Goal: Task Accomplishment & Management: Use online tool/utility

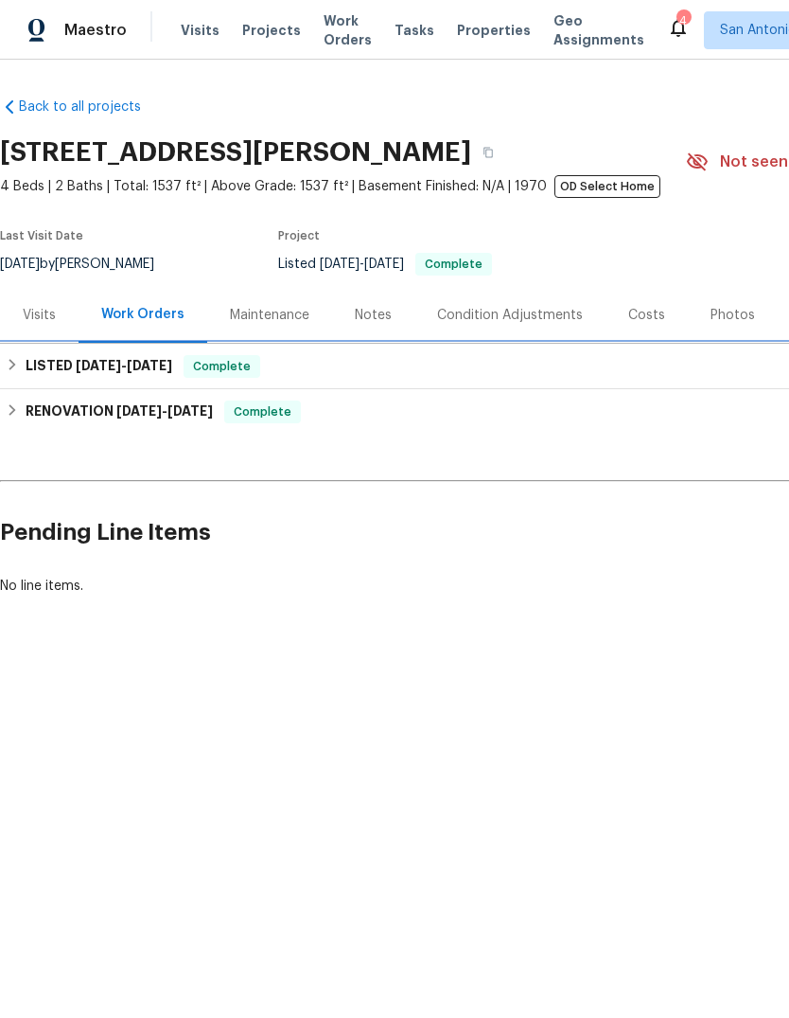
click at [27, 364] on h6 "LISTED [DATE] - [DATE]" at bounding box center [99, 366] width 147 height 23
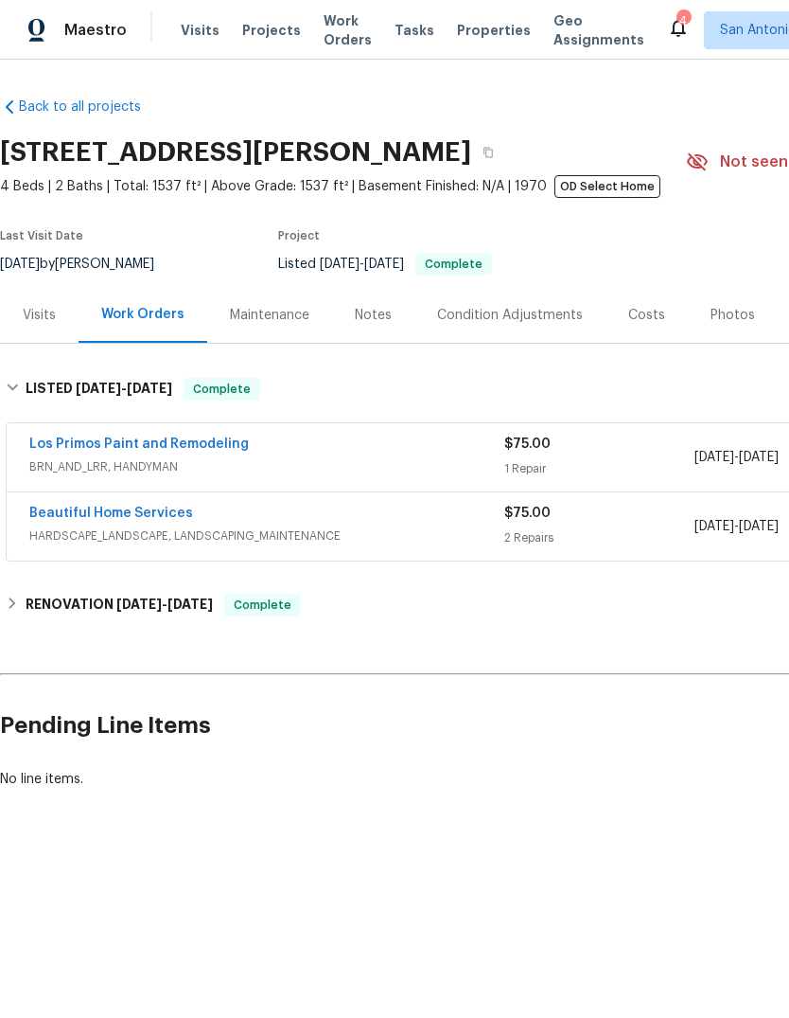
click at [190, 448] on link "Los Primos Paint and Remodeling" at bounding box center [139, 443] width 220 height 13
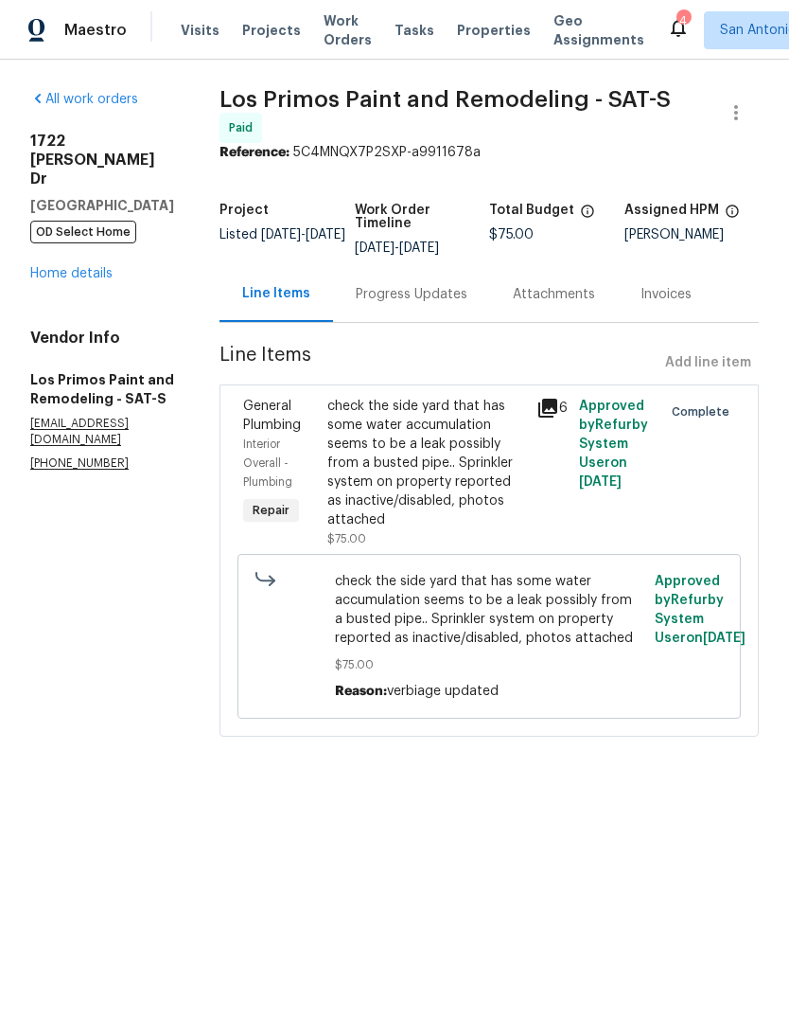
click at [63, 267] on link "Home details" at bounding box center [71, 273] width 82 height 13
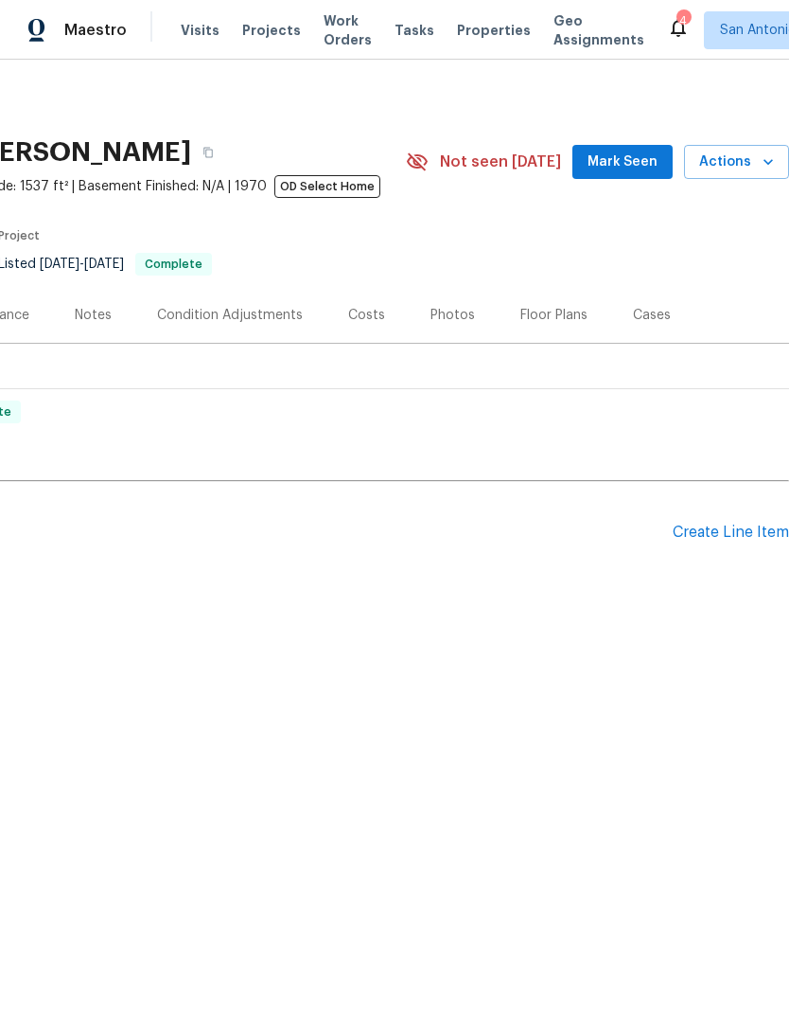
scroll to position [0, 280]
click at [736, 535] on div "Create Line Item" at bounding box center [731, 532] width 116 height 18
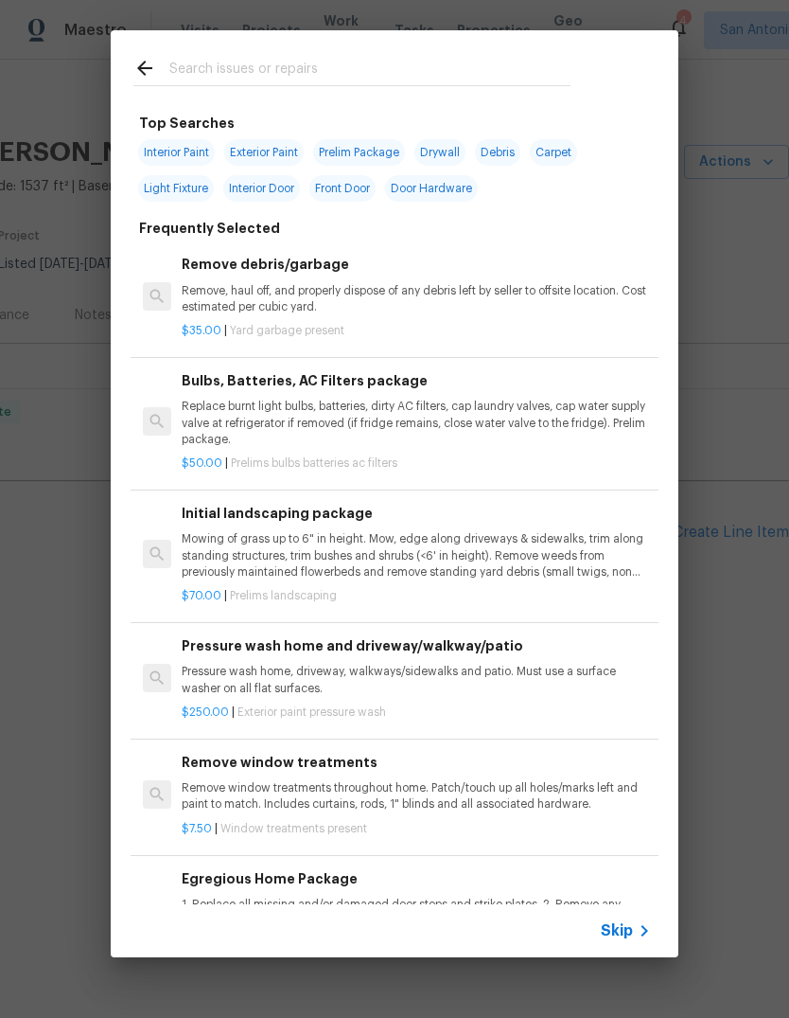
click at [296, 69] on input "text" at bounding box center [369, 71] width 401 height 28
type input "Kitchen"
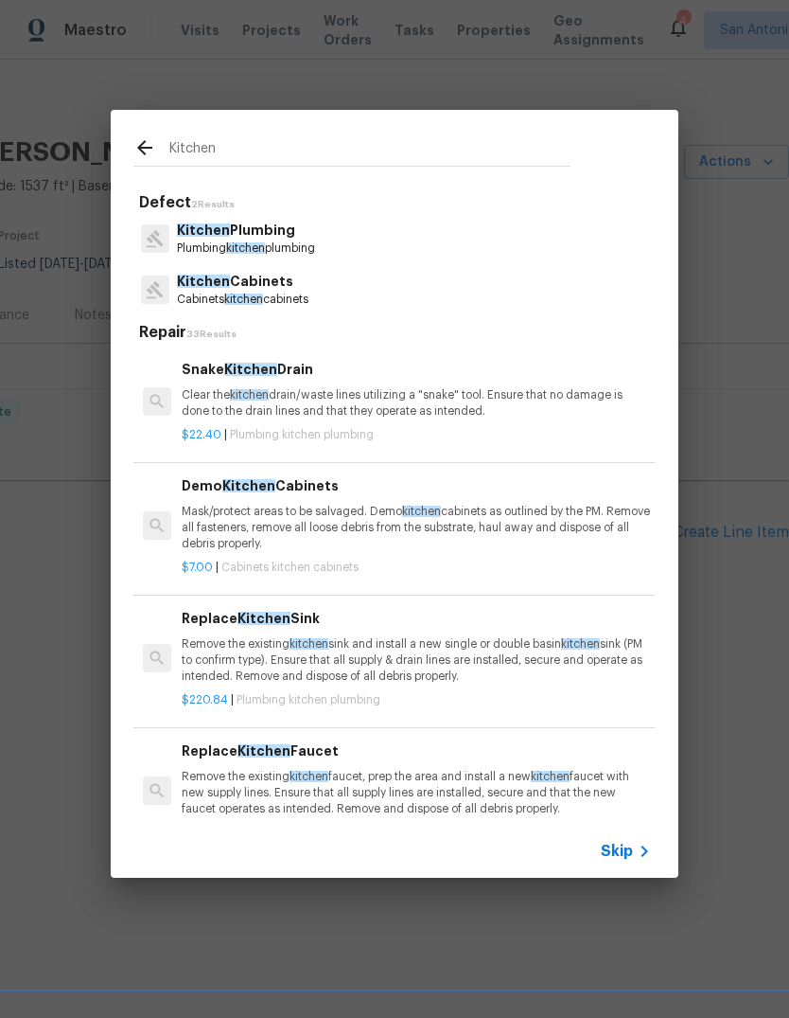
click at [232, 226] on p "Kitchen Plumbing" at bounding box center [246, 231] width 138 height 20
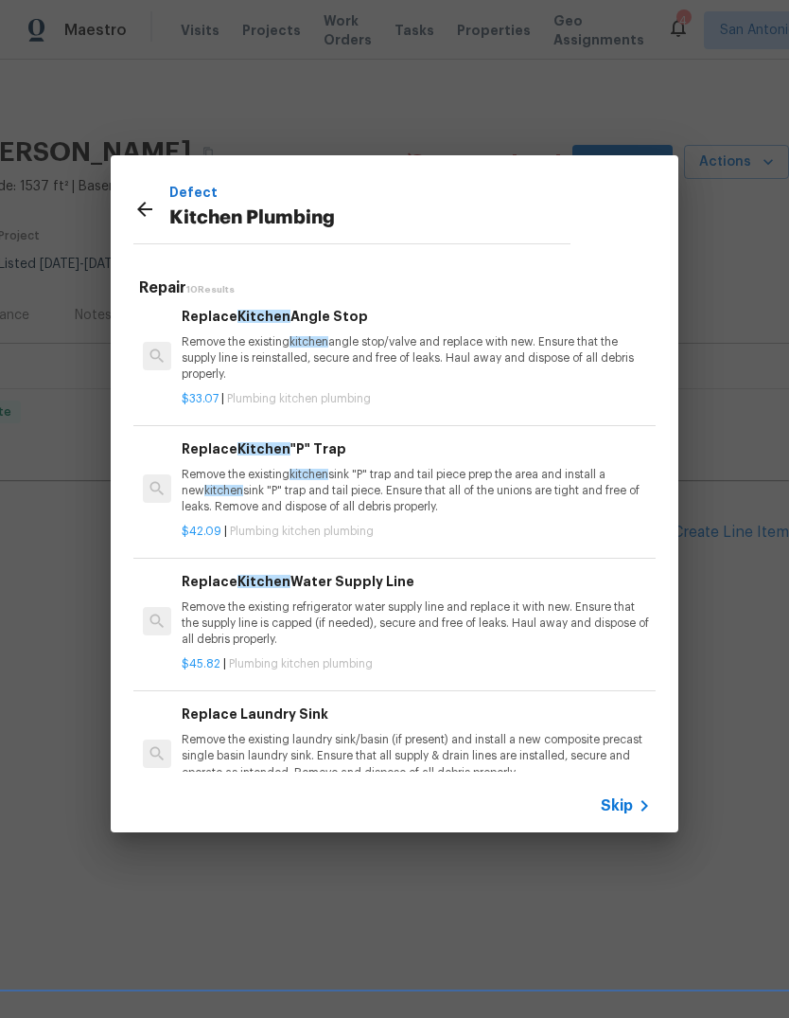
scroll to position [391, 0]
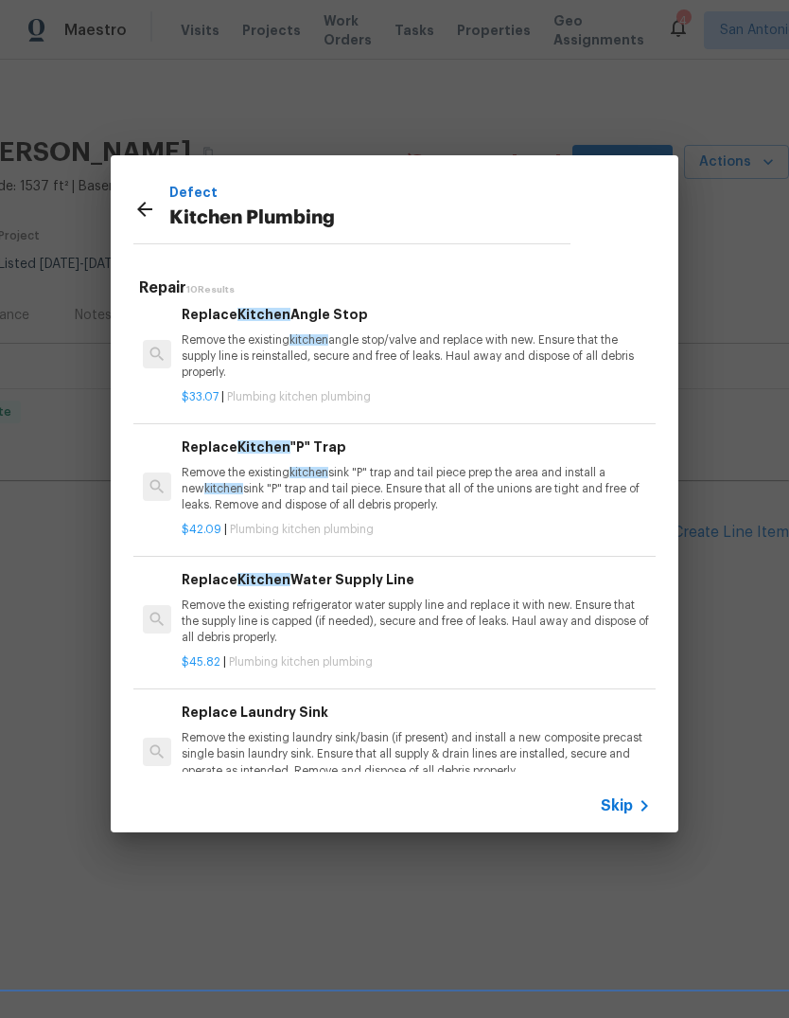
click at [251, 484] on p "Remove the existing kitchen sink "P" trap and tail piece prep the area and inst…" at bounding box center [417, 489] width 470 height 48
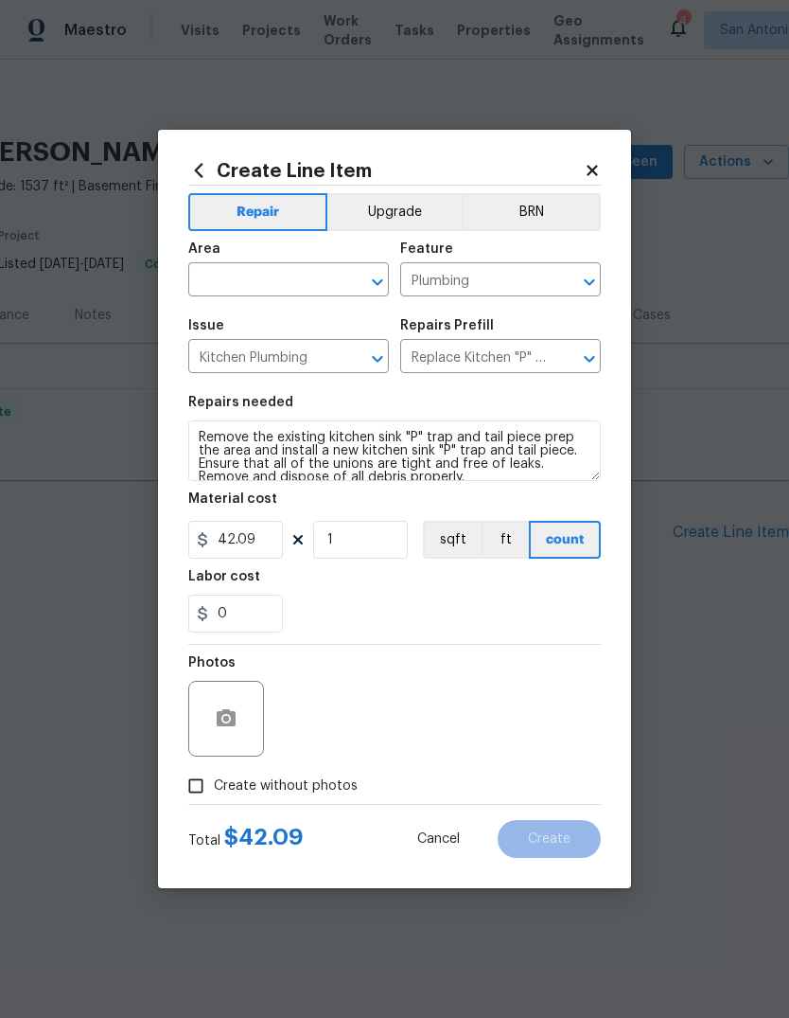
click at [237, 276] on input "text" at bounding box center [262, 281] width 148 height 29
click at [239, 317] on li "Kitchen" at bounding box center [288, 323] width 201 height 31
type input "Kitchen"
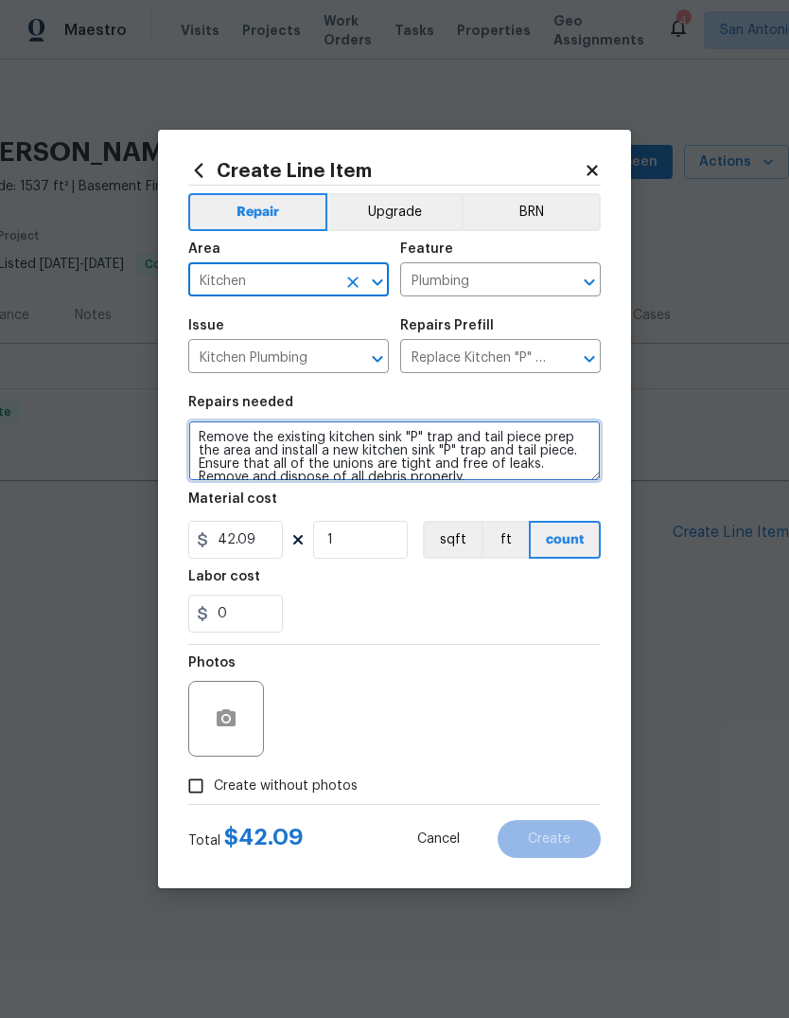
click at [196, 427] on textarea "Remove the existing kitchen sink "P" trap and tail piece prep the area and inst…" at bounding box center [394, 450] width 413 height 61
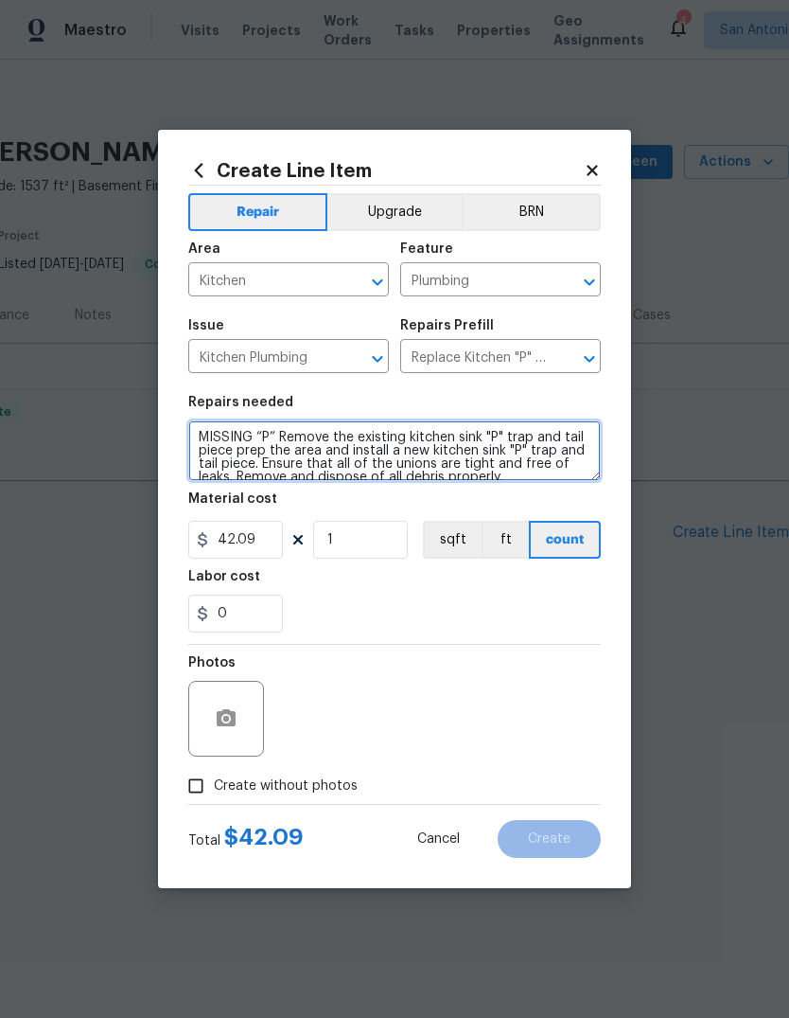
click at [233, 435] on textarea "MISSING “P” Remove the existing kitchen sink "P" trap and tail piece prep the a…" at bounding box center [394, 450] width 413 height 61
click at [278, 440] on textarea "Missing “P” Remove the existing kitchen sink "P" trap and tail piece prep the a…" at bounding box center [394, 450] width 413 height 61
type textarea "Missing “P” trap line under kitchen sink. Replace and reconnect properly. Remov…"
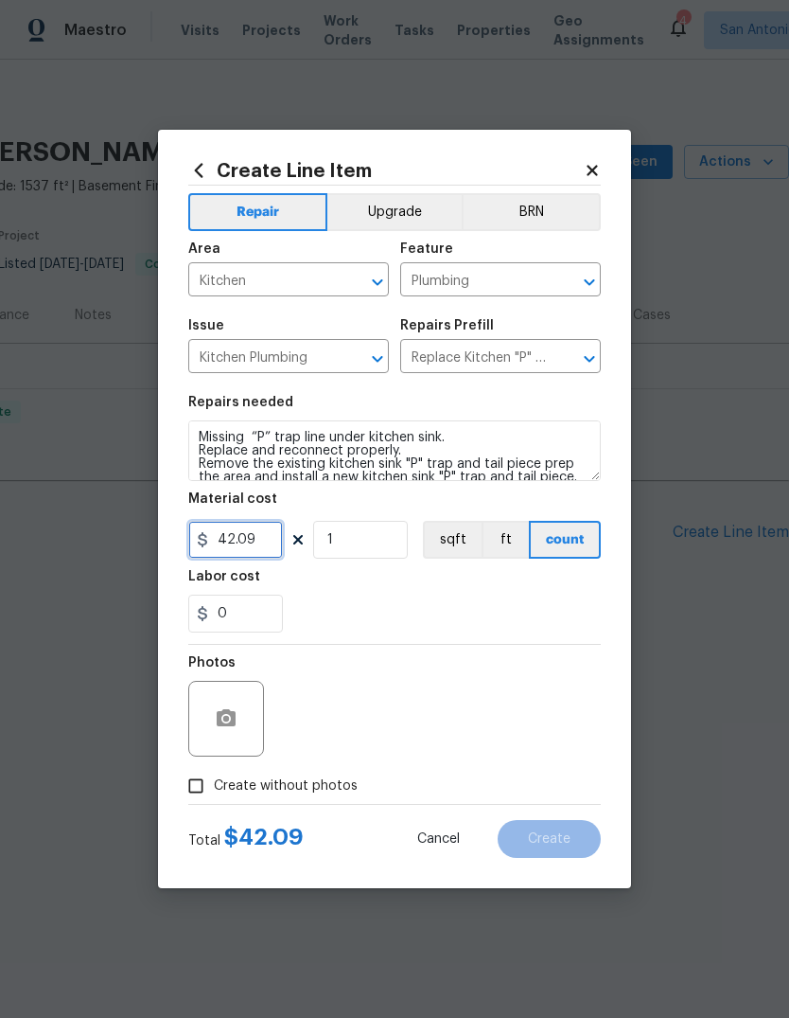
click at [242, 545] on input "42.09" at bounding box center [235, 540] width 95 height 38
click at [241, 544] on input "42.09" at bounding box center [235, 540] width 95 height 38
click at [234, 549] on input "42.09" at bounding box center [235, 540] width 95 height 38
type input "75"
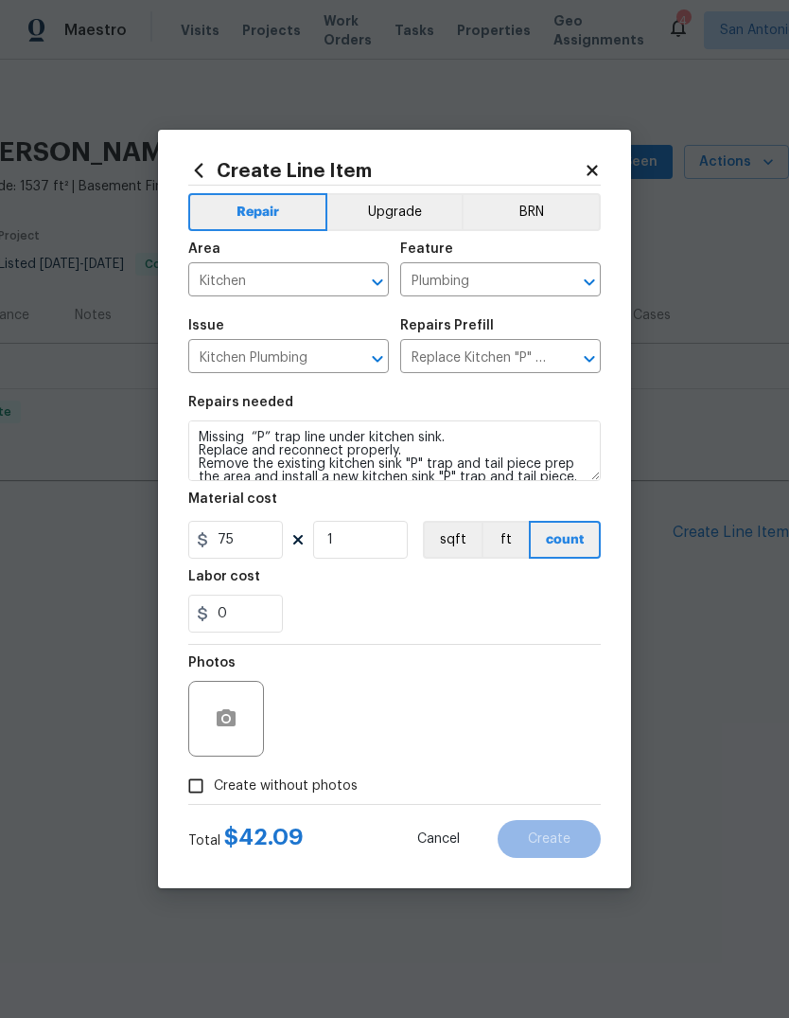
click at [470, 617] on div "0" at bounding box center [394, 613] width 413 height 38
click at [248, 718] on button "button" at bounding box center [226, 718] width 45 height 45
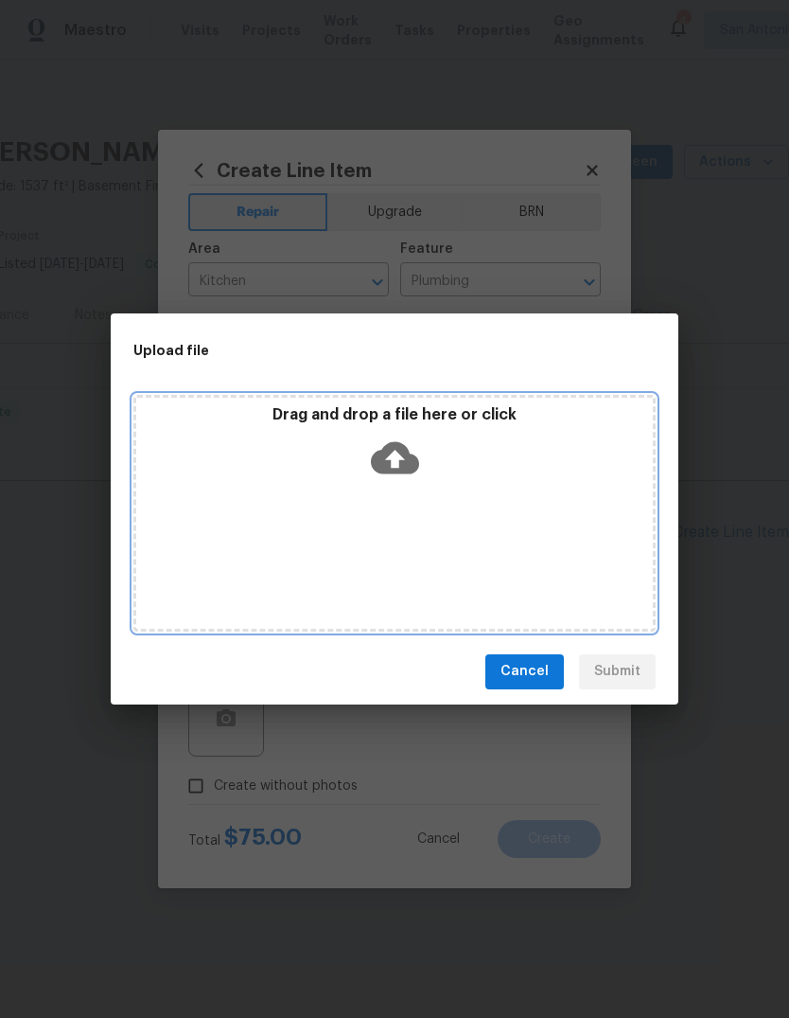
click at [407, 483] on div "Drag and drop a file here or click" at bounding box center [394, 445] width 517 height 81
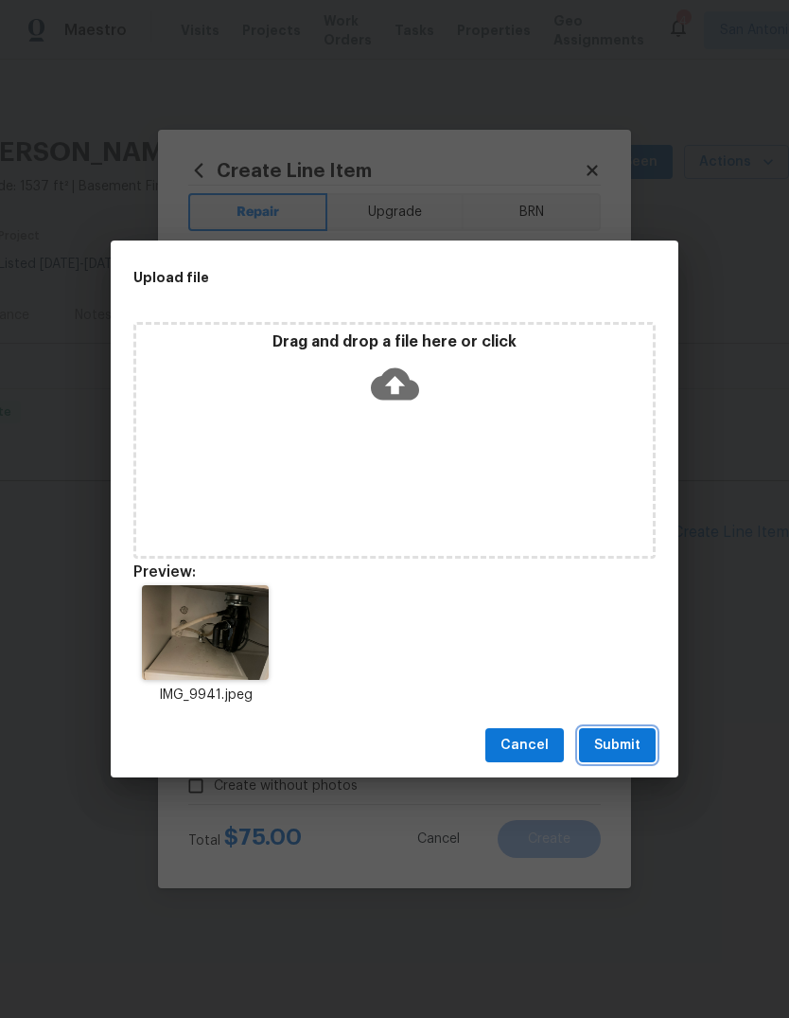
click at [633, 734] on span "Submit" at bounding box center [617, 746] width 46 height 24
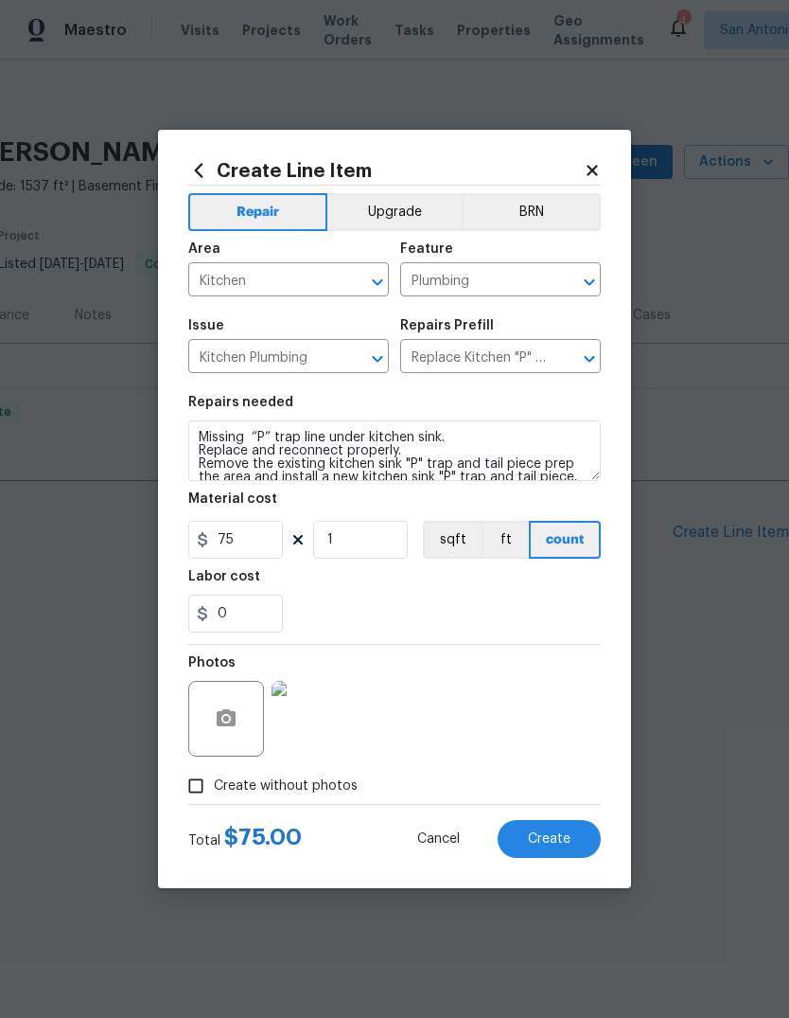
click at [564, 855] on button "Create" at bounding box center [549, 839] width 103 height 38
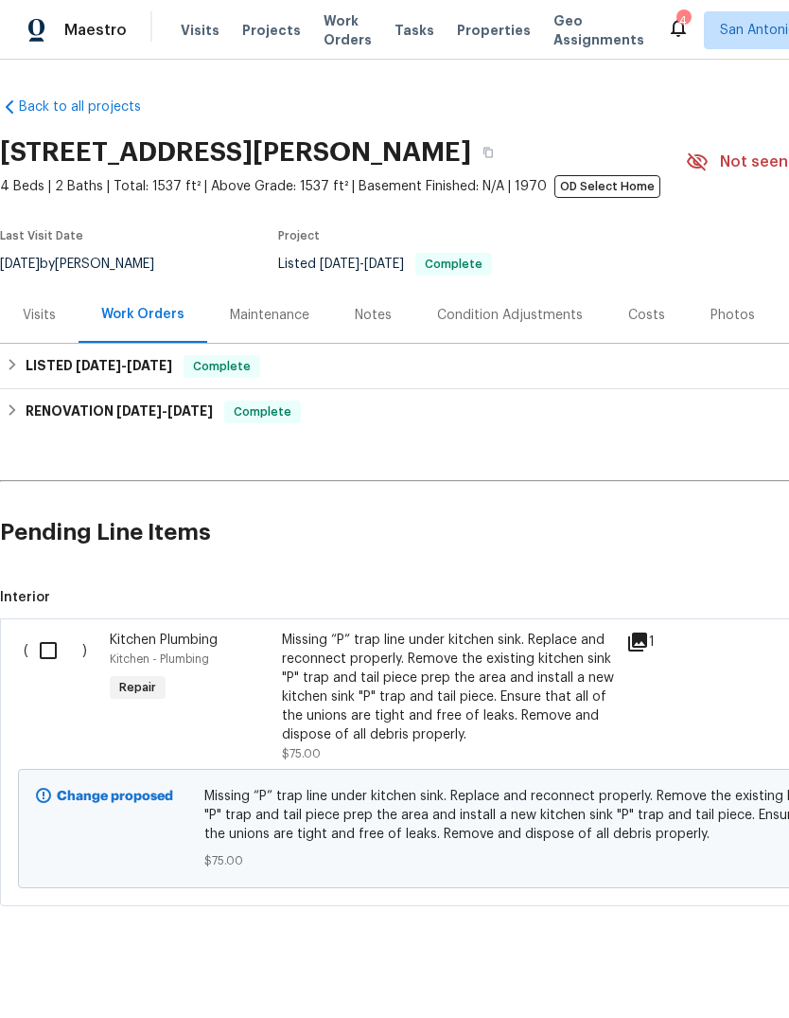
scroll to position [0, 0]
click at [50, 649] on input "checkbox" at bounding box center [55, 650] width 54 height 40
checkbox input "true"
click at [704, 963] on span "Create Work Order" at bounding box center [681, 971] width 126 height 24
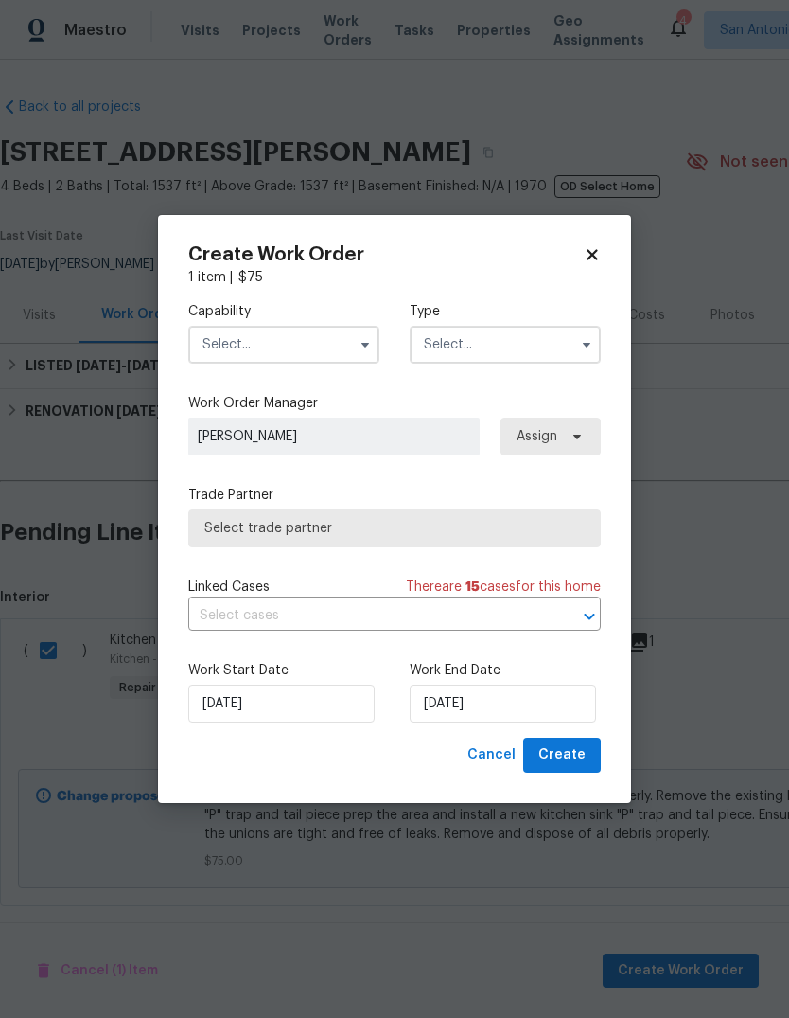
click at [299, 348] on input "text" at bounding box center [283, 345] width 191 height 38
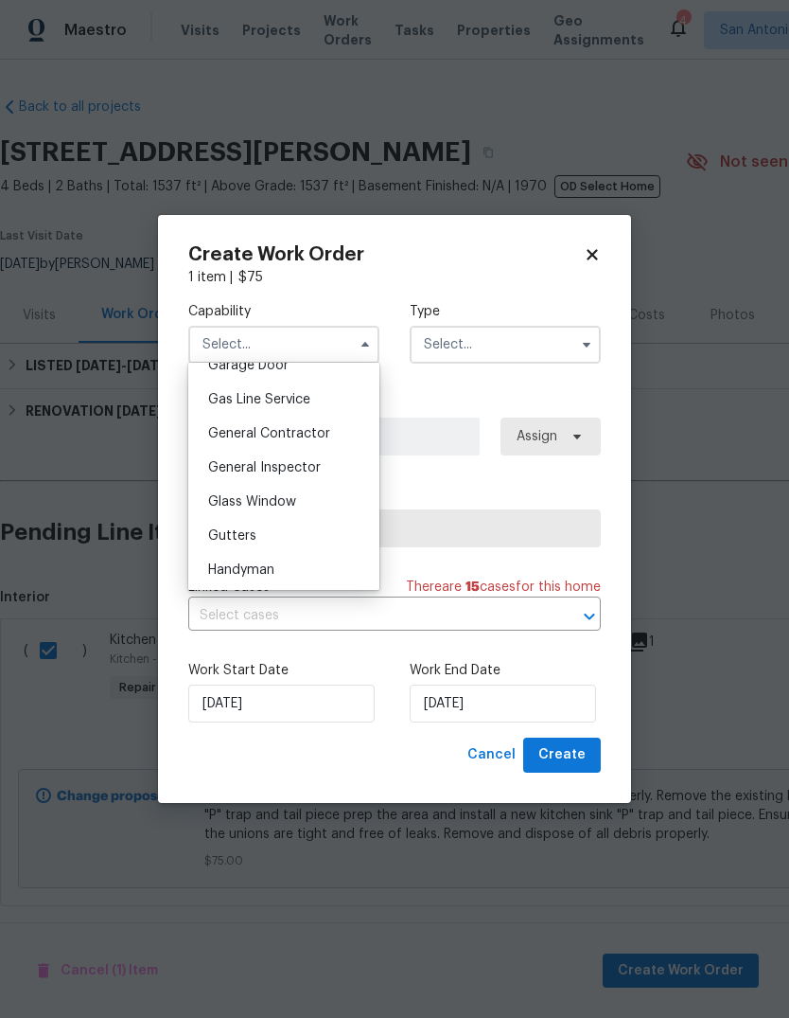
scroll to position [871, 0]
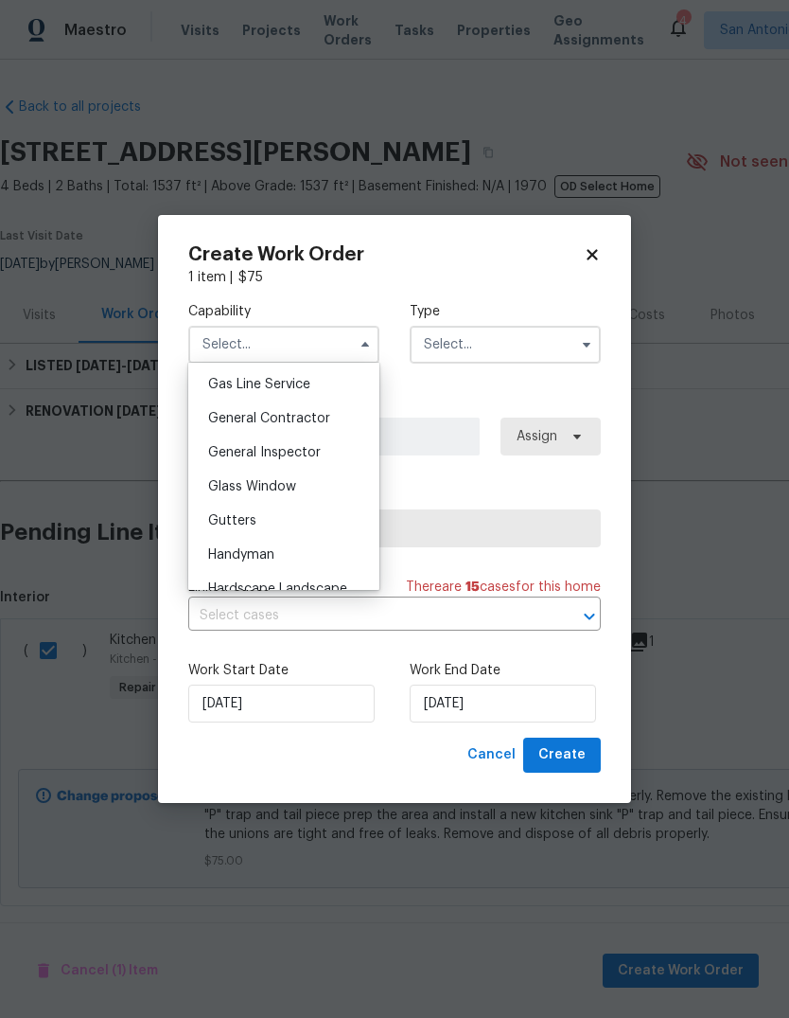
click at [312, 420] on span "General Contractor" at bounding box center [269, 418] width 122 height 13
type input "General Contractor"
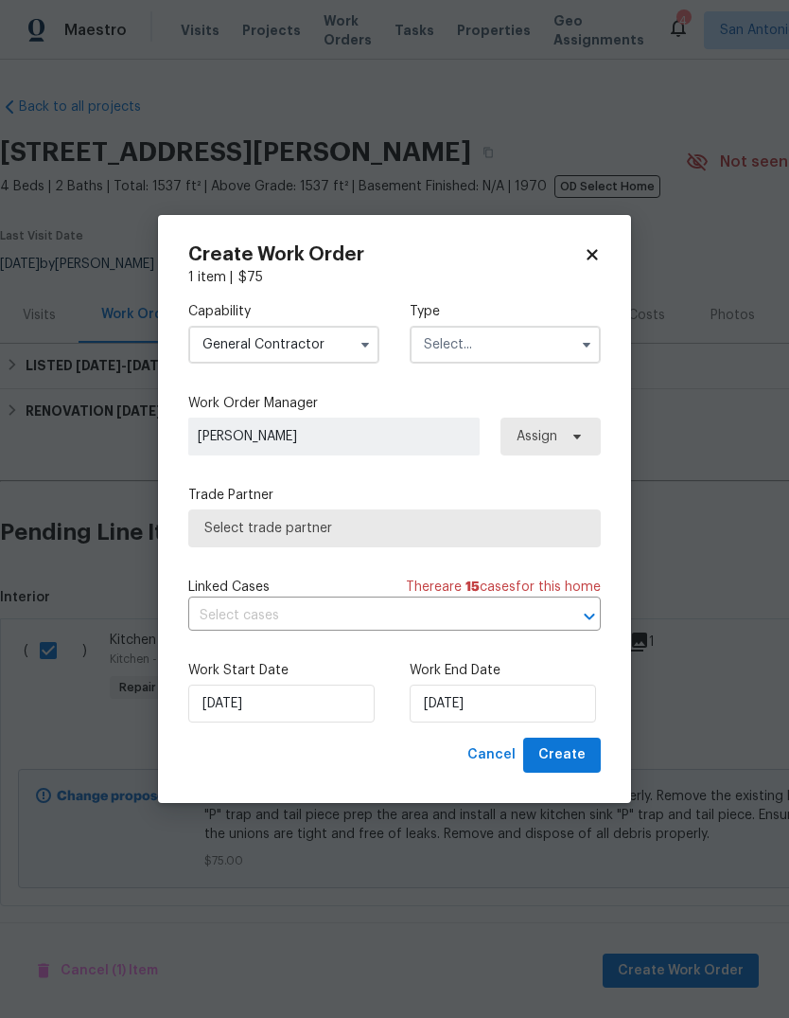
click at [484, 345] on input "text" at bounding box center [505, 345] width 191 height 38
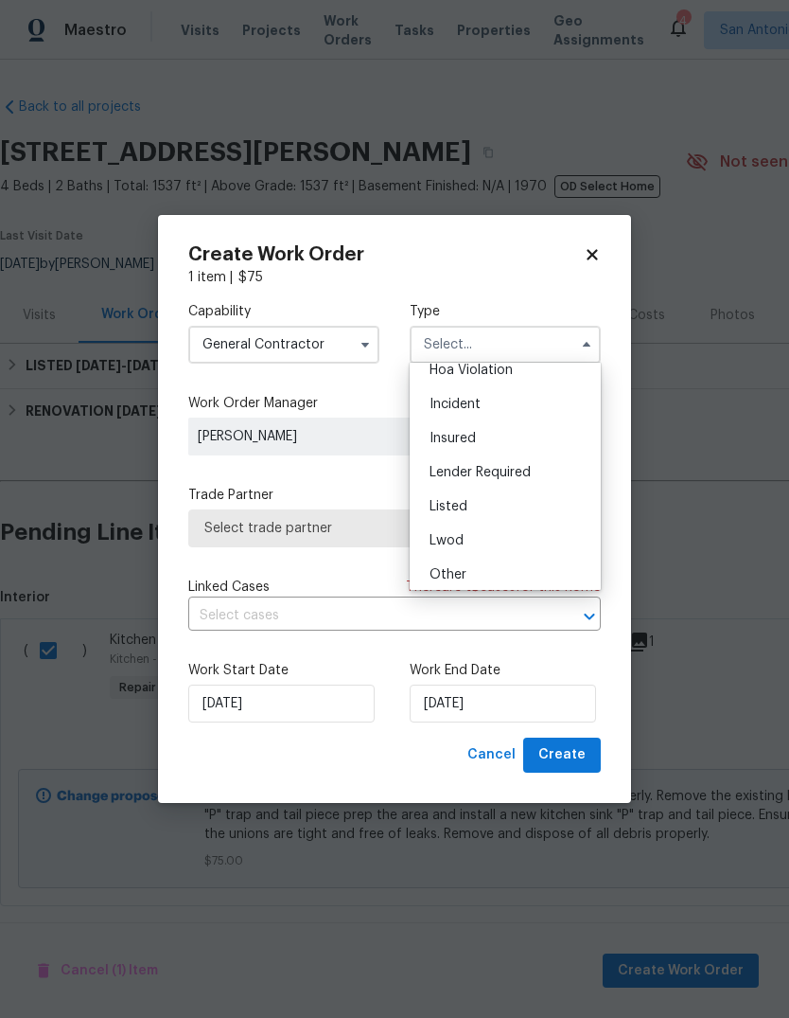
scroll to position [53, 0]
click at [494, 501] on div "Listed" at bounding box center [506, 502] width 182 height 34
type input "Listed"
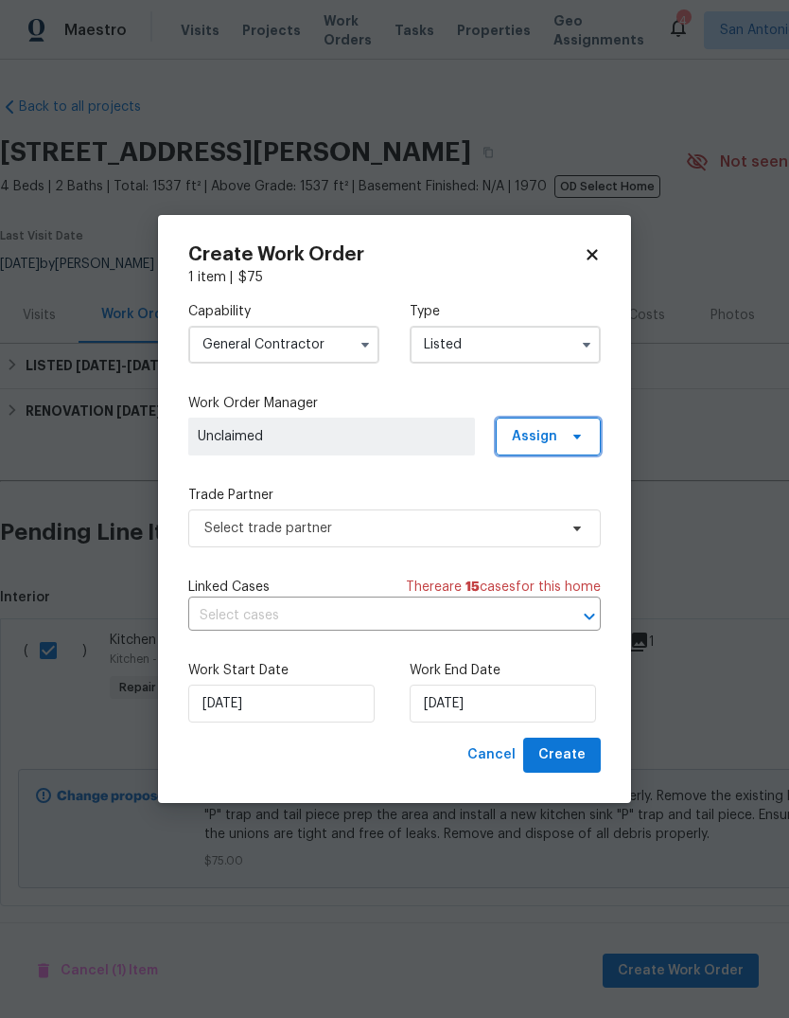
click at [568, 439] on span at bounding box center [574, 436] width 21 height 15
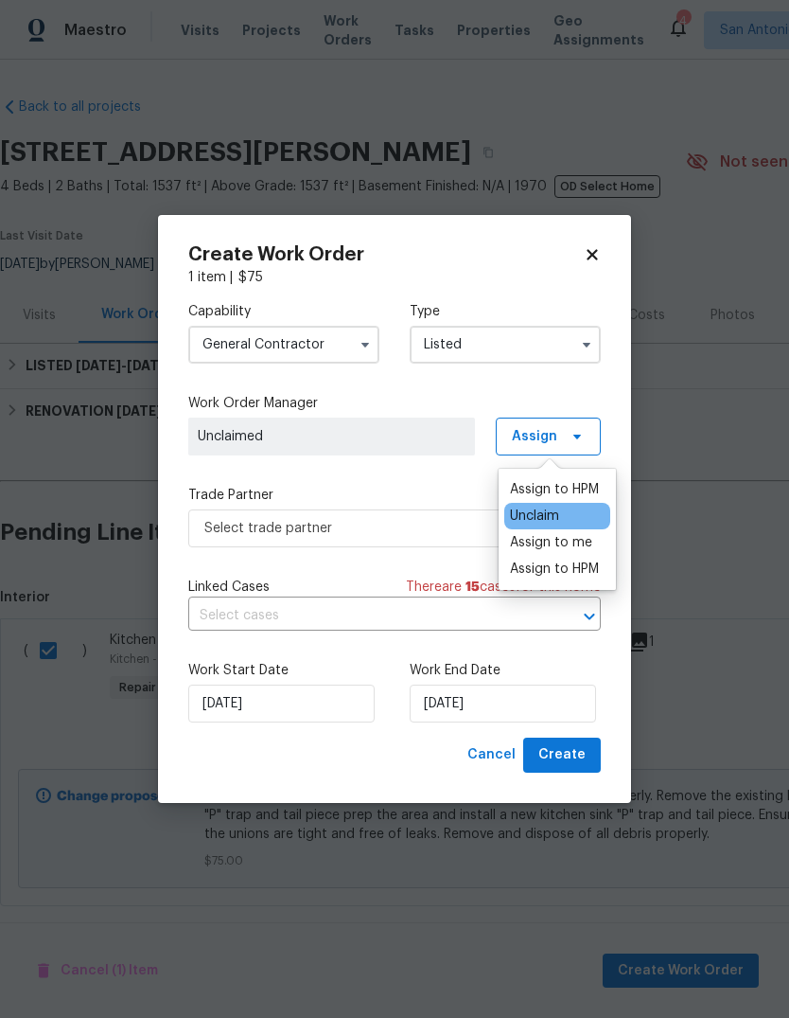
click at [559, 487] on div "Assign to HPM" at bounding box center [554, 489] width 89 height 19
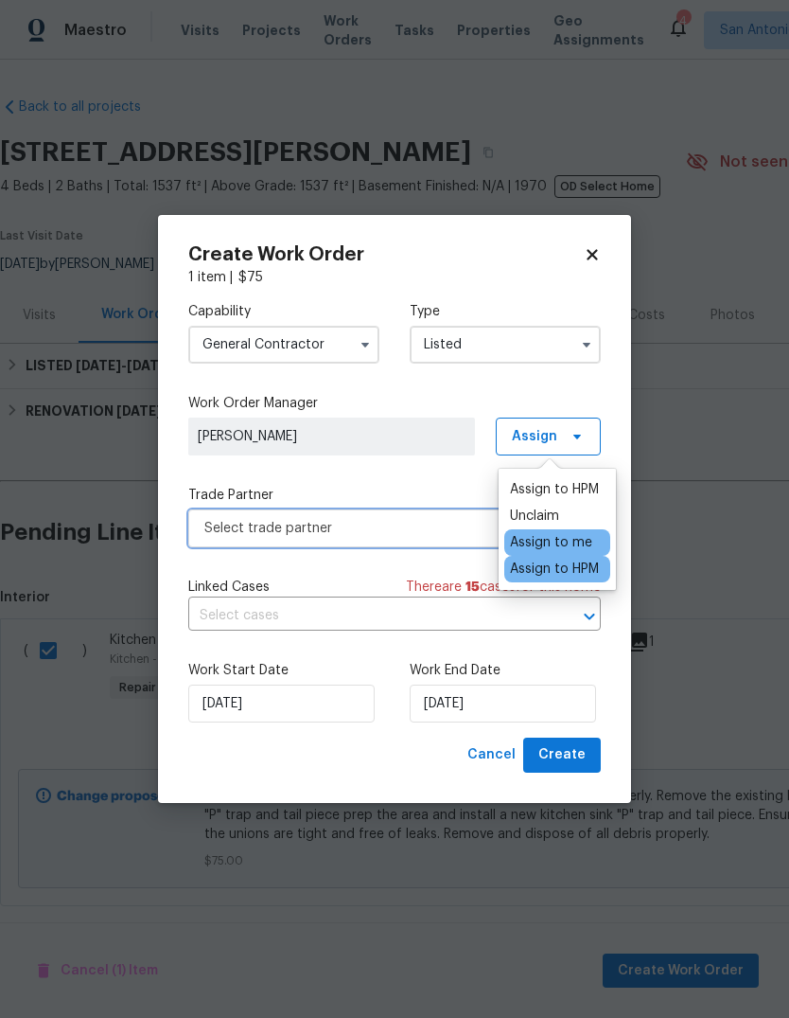
click at [396, 524] on span "Select trade partner" at bounding box center [380, 528] width 353 height 19
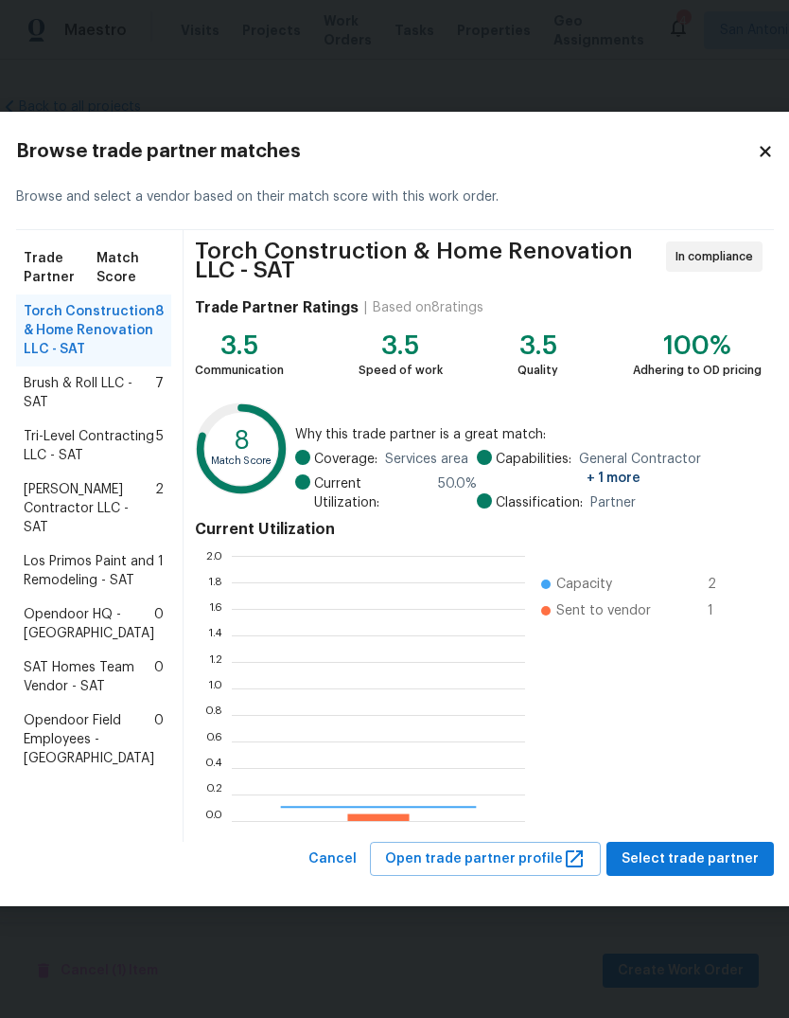
scroll to position [265, 293]
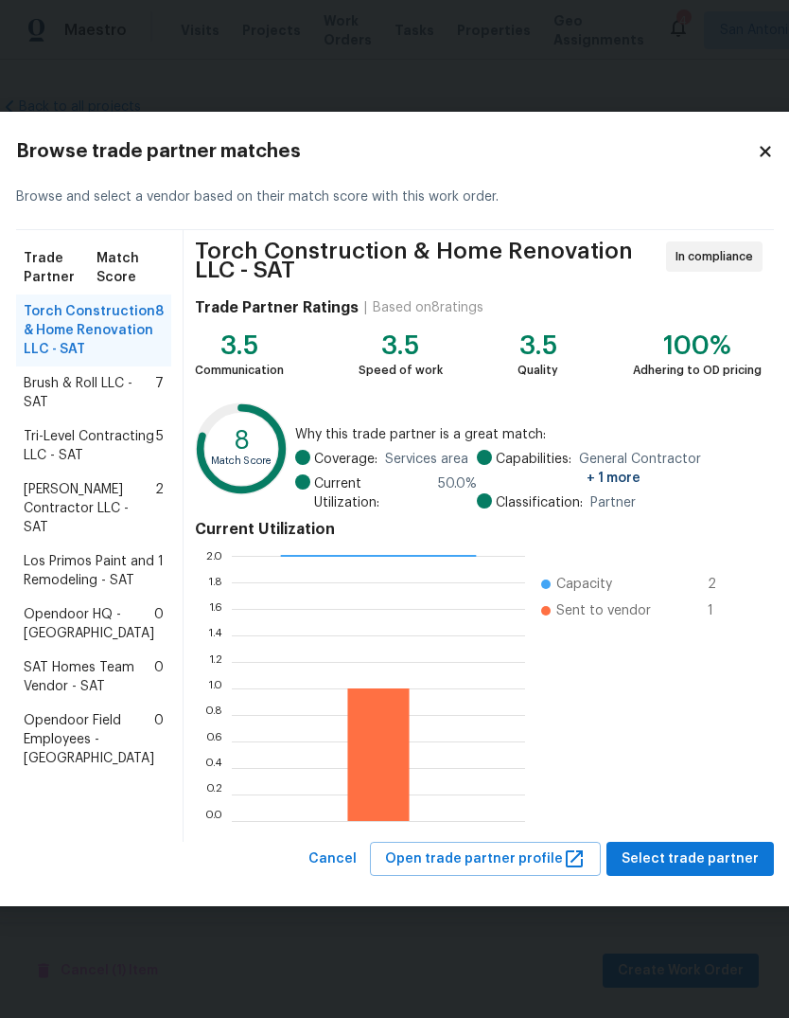
click at [124, 590] on span "Los Primos Paint and Remodeling - SAT" at bounding box center [91, 571] width 134 height 38
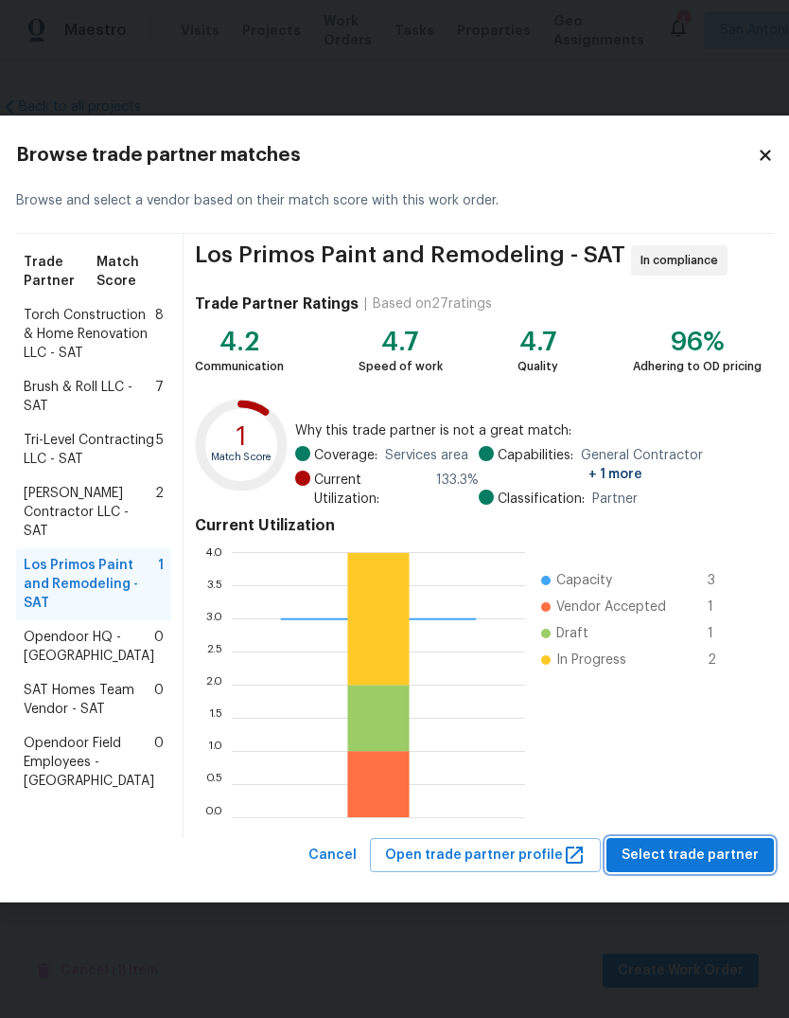
click at [694, 867] on span "Select trade partner" at bounding box center [690, 855] width 137 height 24
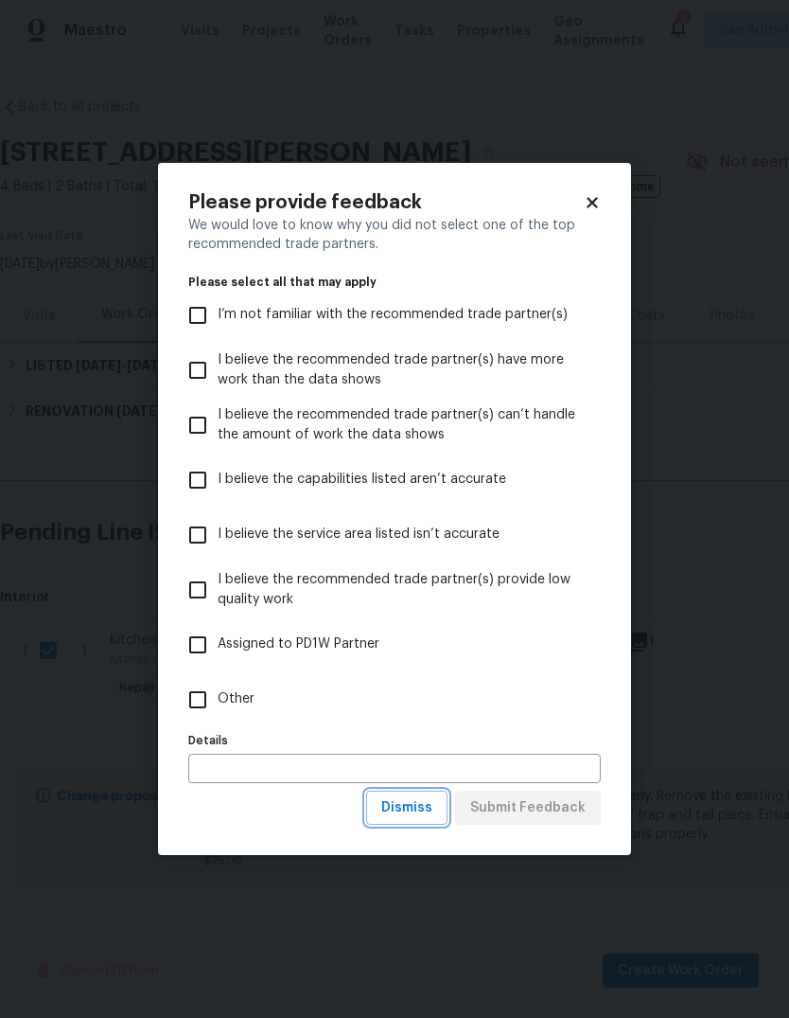
click at [414, 812] on span "Dismiss" at bounding box center [406, 808] width 51 height 24
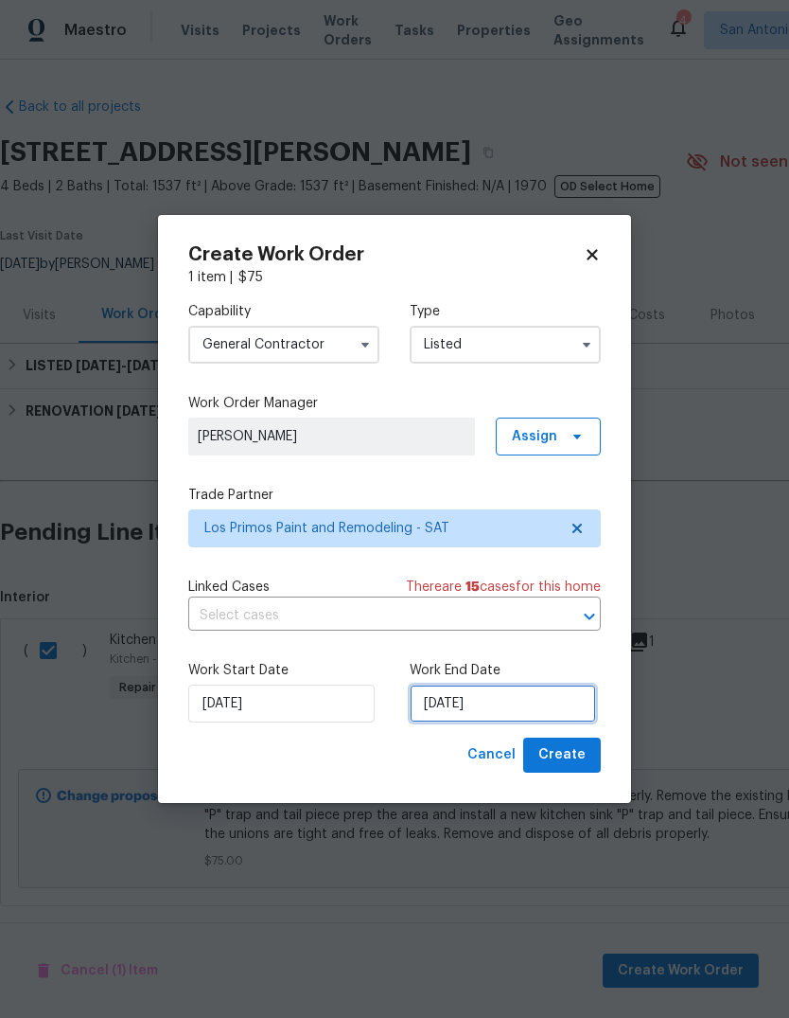
click at [485, 706] on input "[DATE]" at bounding box center [503, 703] width 186 height 38
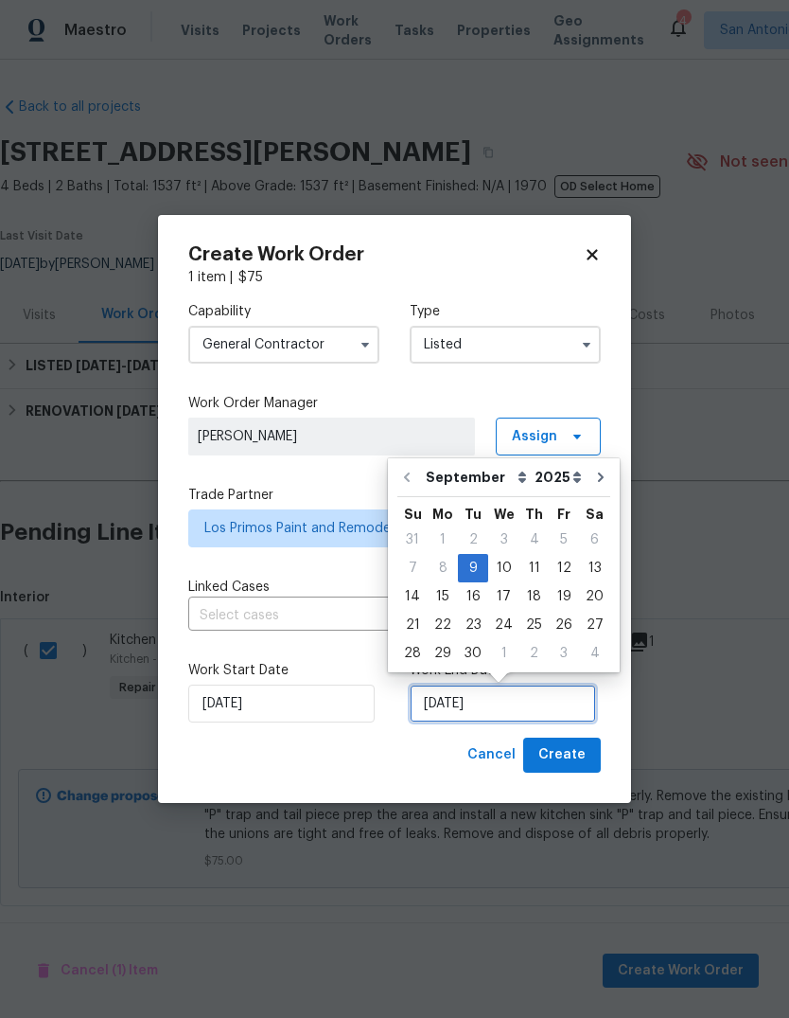
scroll to position [14, 0]
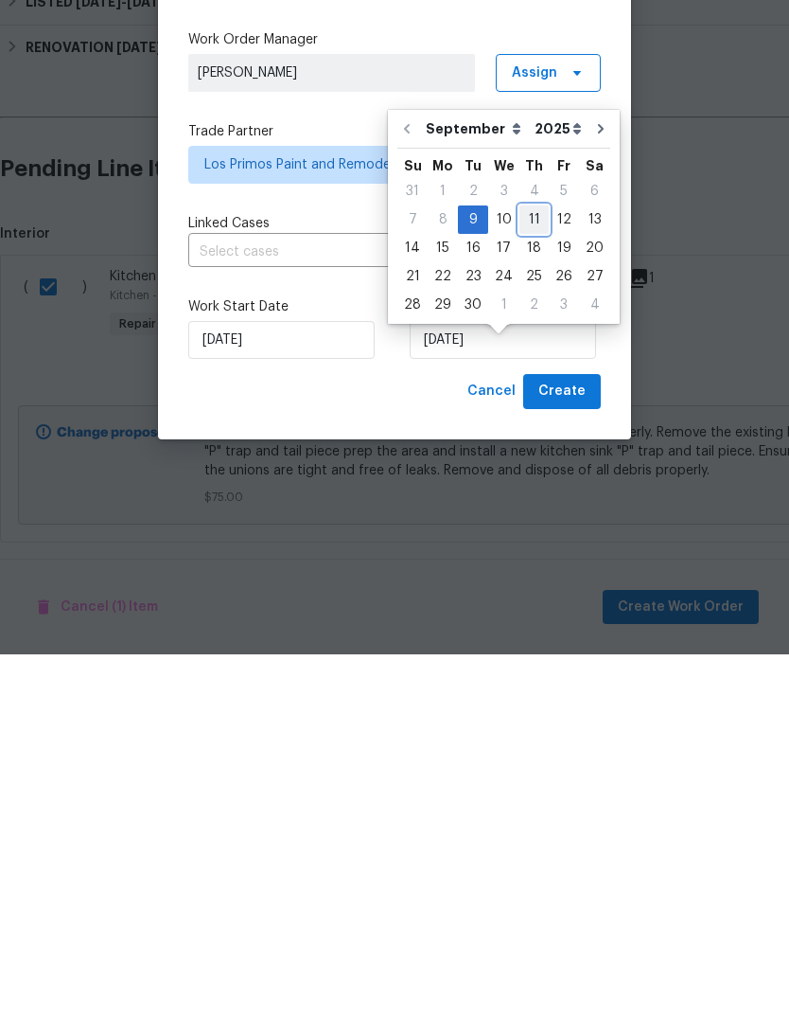
click at [532, 570] on div "11" at bounding box center [534, 583] width 29 height 27
type input "[DATE]"
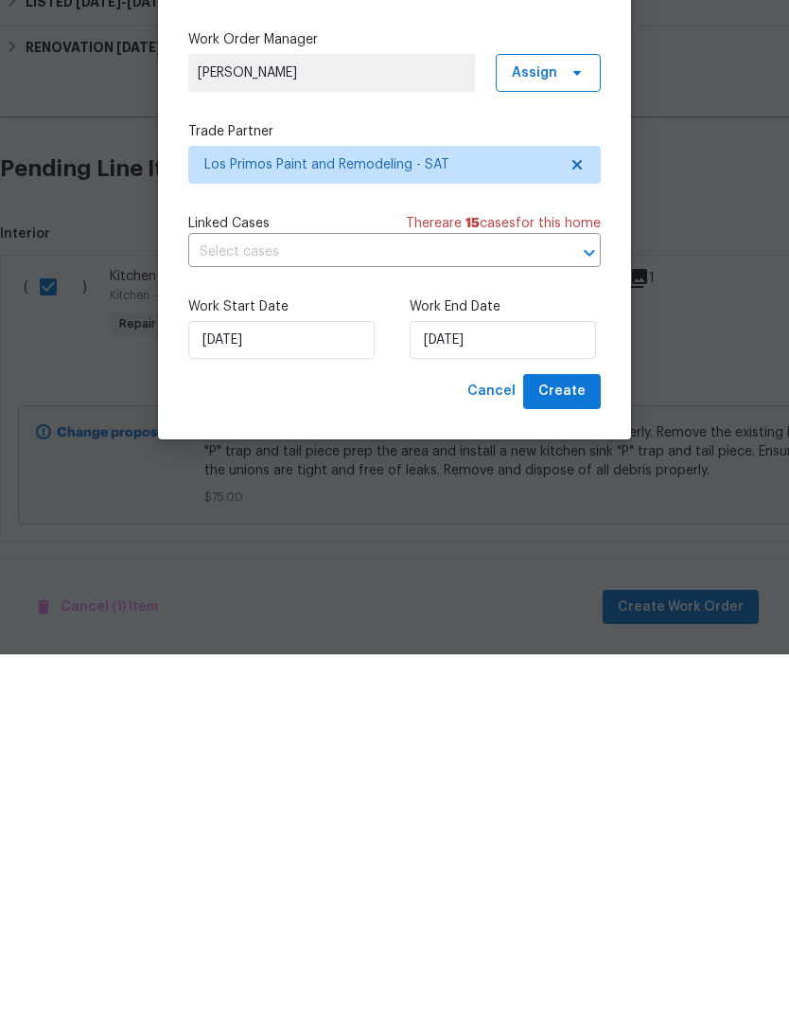
scroll to position [18, 0]
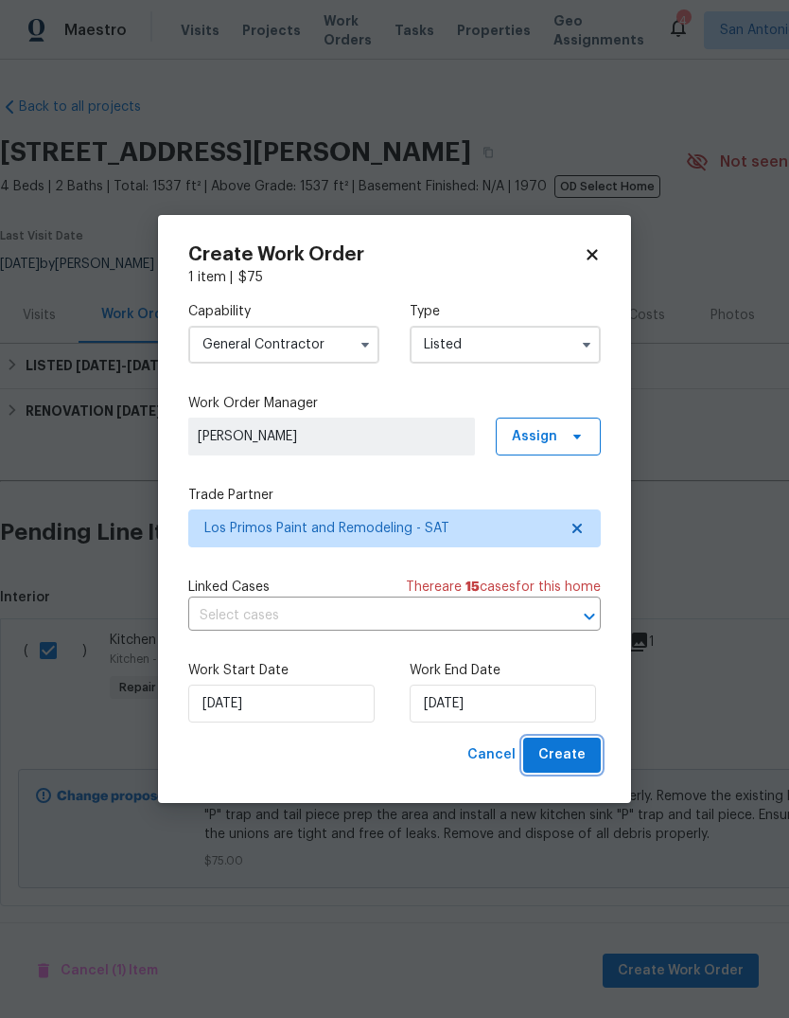
click at [571, 761] on span "Create" at bounding box center [562, 755] width 47 height 24
checkbox input "false"
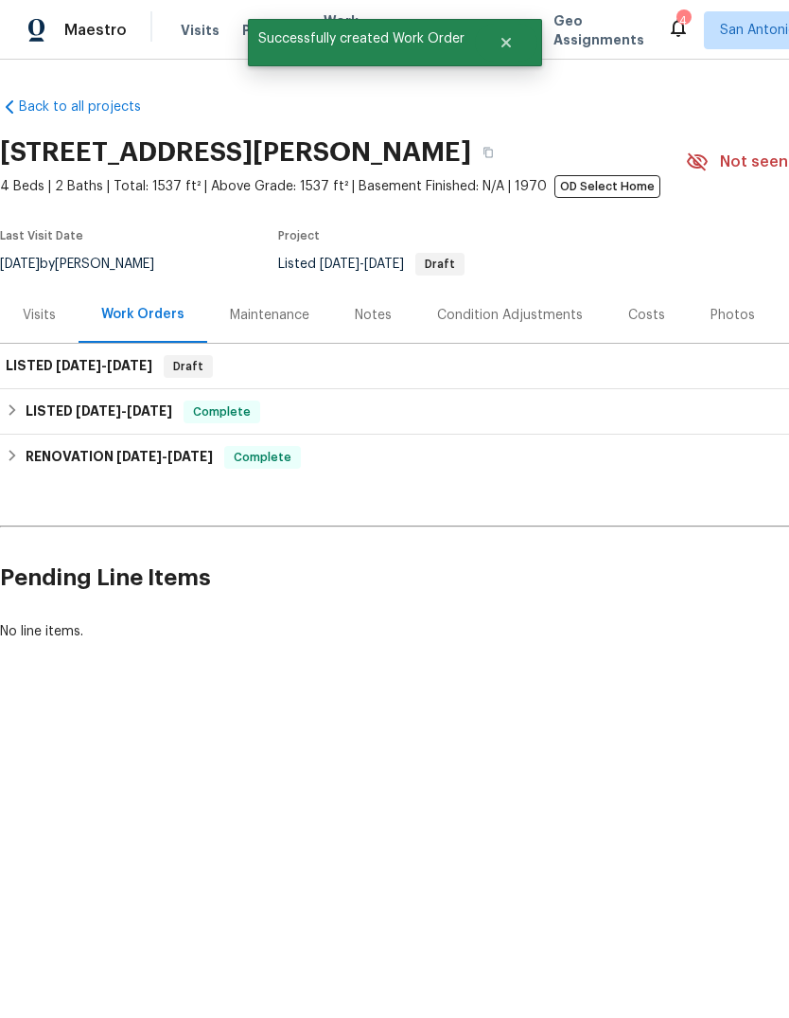
scroll to position [0, 0]
click at [26, 412] on h6 "LISTED [DATE] - [DATE]" at bounding box center [99, 411] width 147 height 23
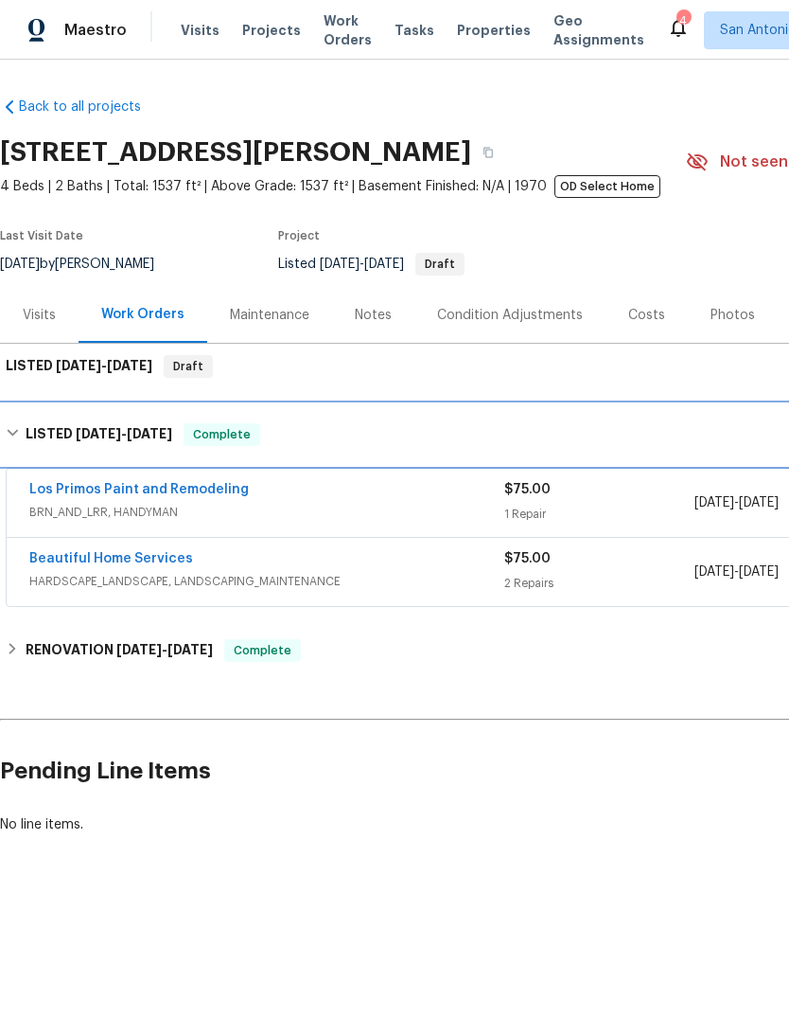
click at [21, 432] on div "LISTED [DATE] - [DATE] Complete" at bounding box center [535, 434] width 1058 height 23
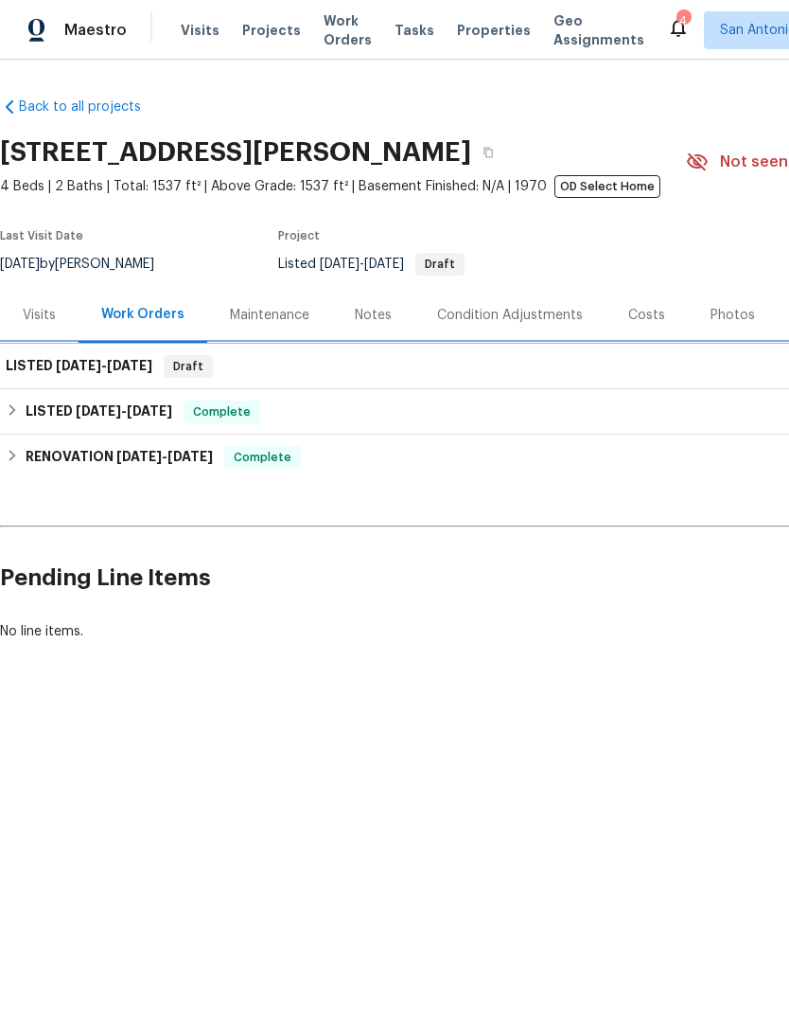
click at [46, 363] on h6 "LISTED [DATE] - [DATE]" at bounding box center [79, 366] width 147 height 23
click at [69, 365] on span "[DATE]" at bounding box center [78, 365] width 45 height 13
click at [85, 373] on h6 "LISTED [DATE] - [DATE]" at bounding box center [79, 366] width 147 height 23
click at [99, 352] on div "LISTED [DATE] - [DATE] Draft" at bounding box center [535, 366] width 1070 height 45
click at [152, 371] on span "[DATE]" at bounding box center [129, 365] width 45 height 13
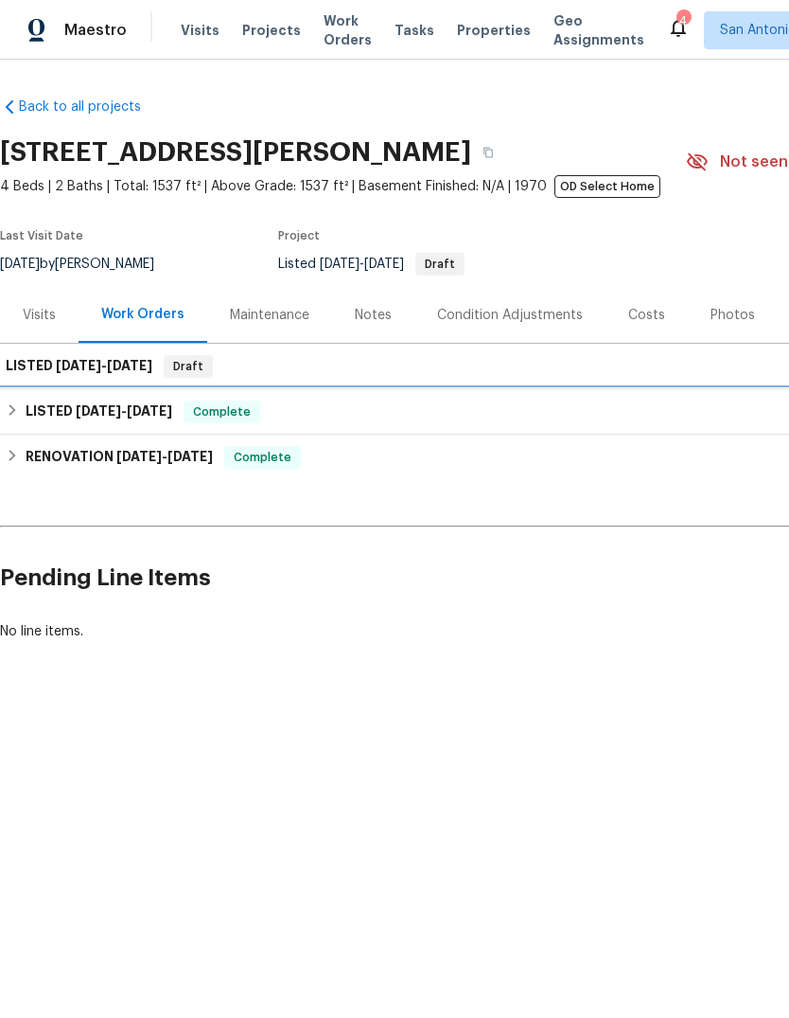
click at [26, 415] on h6 "LISTED [DATE] - [DATE]" at bounding box center [99, 411] width 147 height 23
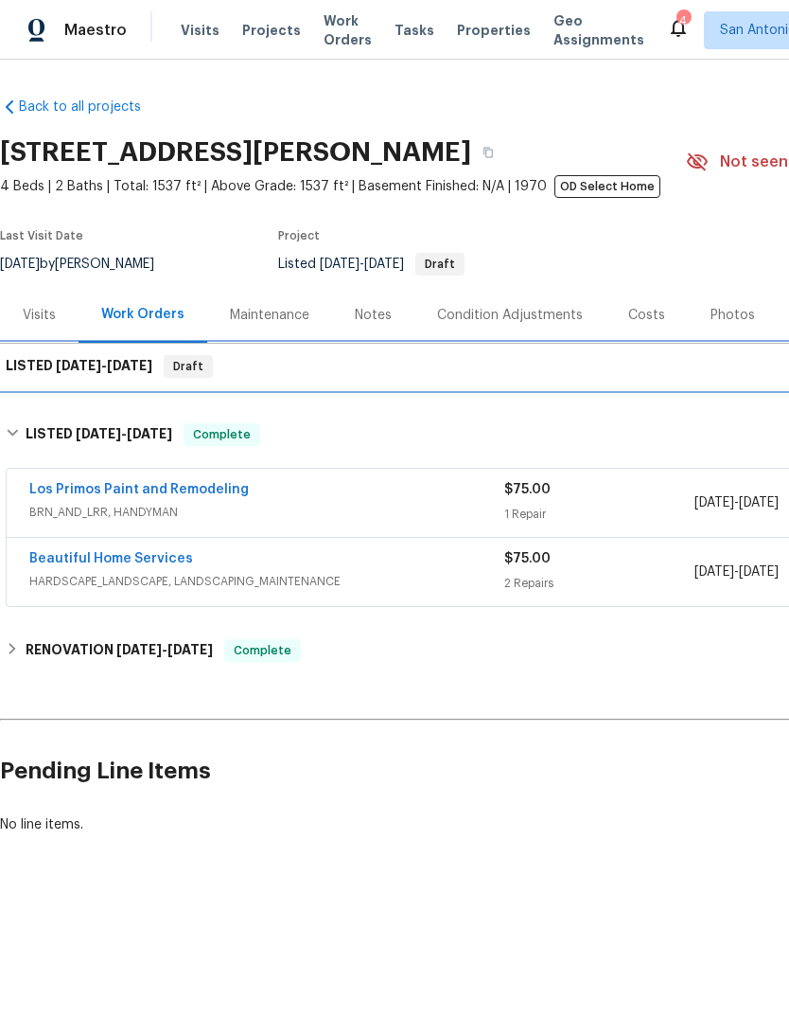
click at [131, 362] on span "[DATE]" at bounding box center [129, 365] width 45 height 13
